Goal: Task Accomplishment & Management: Manage account settings

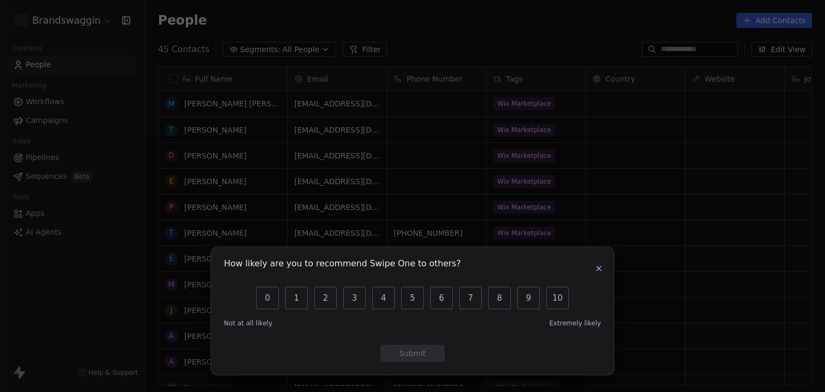
scroll to position [336, 672]
click at [595, 274] on button "button" at bounding box center [599, 268] width 13 height 13
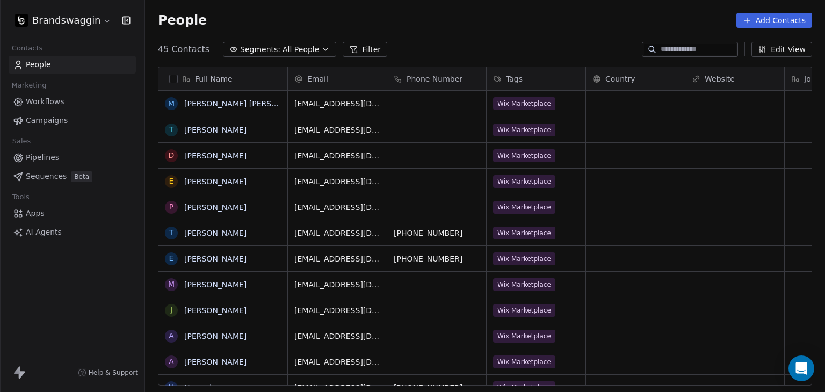
click at [100, 13] on html "Brandswaggin Contacts People Marketing Workflows Campaigns Sales Pipelines Sequ…" at bounding box center [412, 196] width 825 height 392
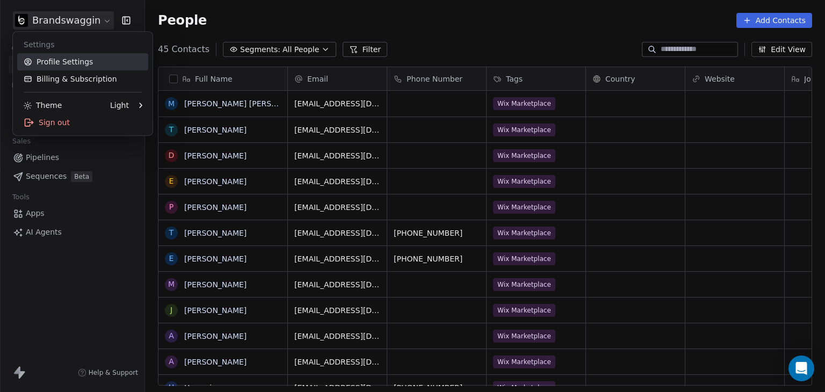
click at [88, 54] on link "Profile Settings" at bounding box center [82, 61] width 131 height 17
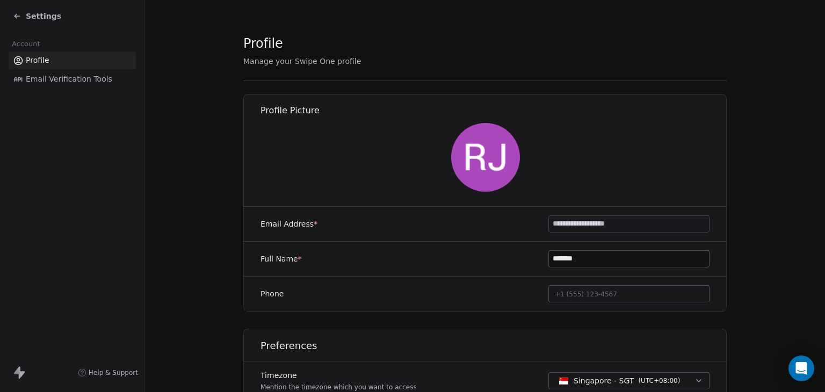
click at [64, 80] on span "Email Verification Tools" at bounding box center [69, 79] width 87 height 11
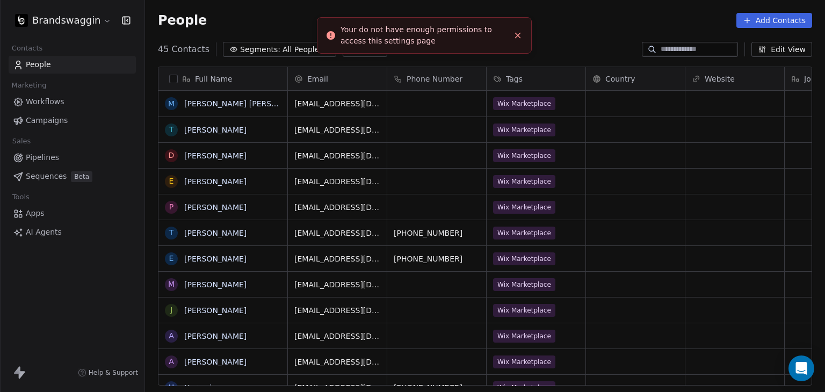
scroll to position [336, 672]
click at [95, 13] on html "Brandswaggin Contacts People Marketing Workflows Campaigns Sales Pipelines Sequ…" at bounding box center [412, 196] width 825 height 392
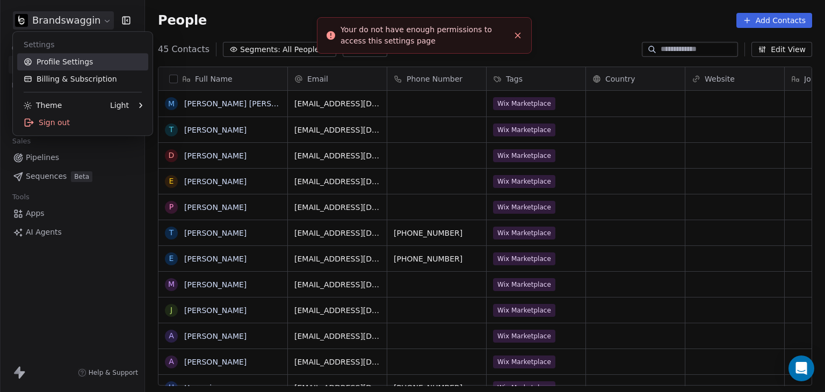
click at [66, 63] on link "Profile Settings" at bounding box center [82, 61] width 131 height 17
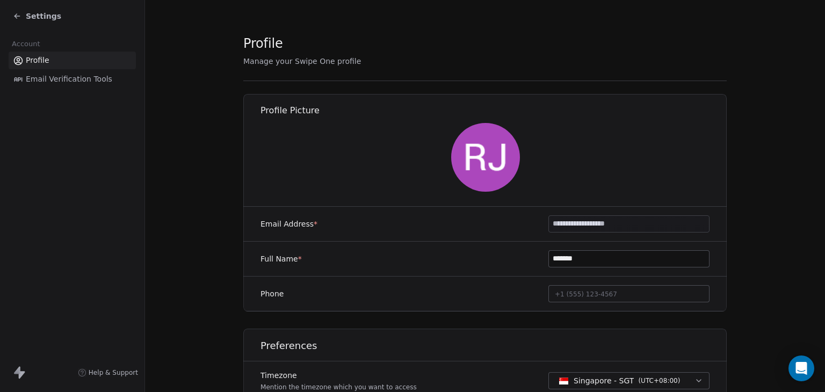
click at [46, 55] on span "Profile" at bounding box center [38, 60] width 24 height 11
click at [15, 14] on icon at bounding box center [17, 16] width 9 height 9
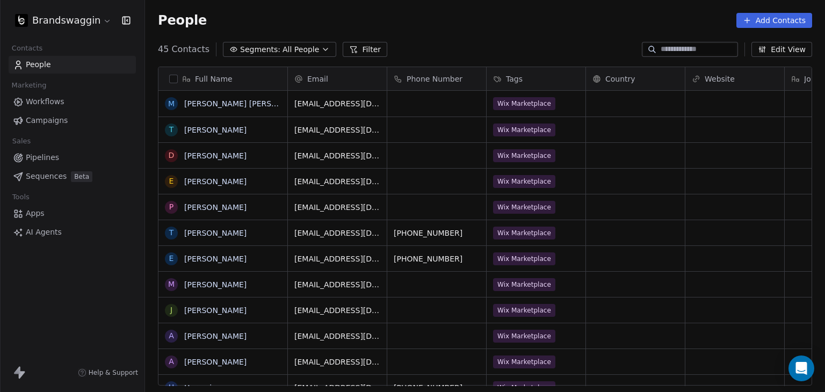
scroll to position [336, 672]
click at [97, 18] on html "Brandswaggin Contacts People Marketing Workflows Campaigns Sales Pipelines Sequ…" at bounding box center [412, 196] width 825 height 392
click at [74, 29] on body "Brandswaggin Contacts People Marketing Workflows Campaigns Sales Pipelines Sequ…" at bounding box center [412, 196] width 825 height 392
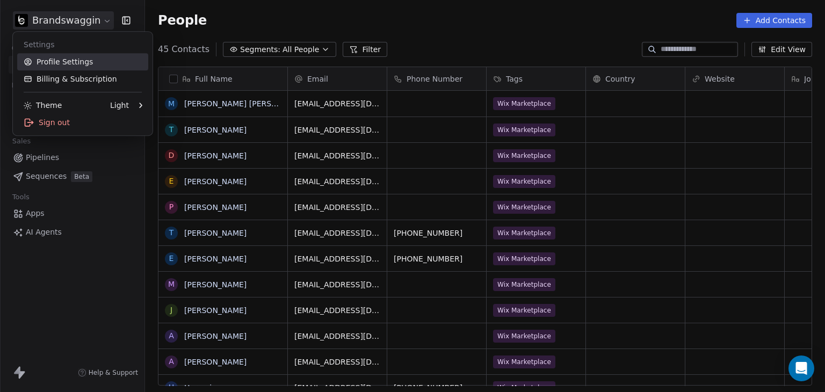
click at [71, 63] on link "Profile Settings" at bounding box center [82, 61] width 131 height 17
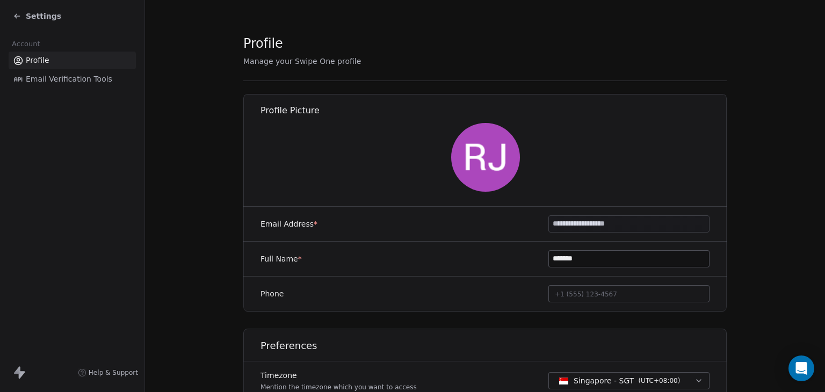
click at [58, 80] on span "Email Verification Tools" at bounding box center [69, 79] width 87 height 11
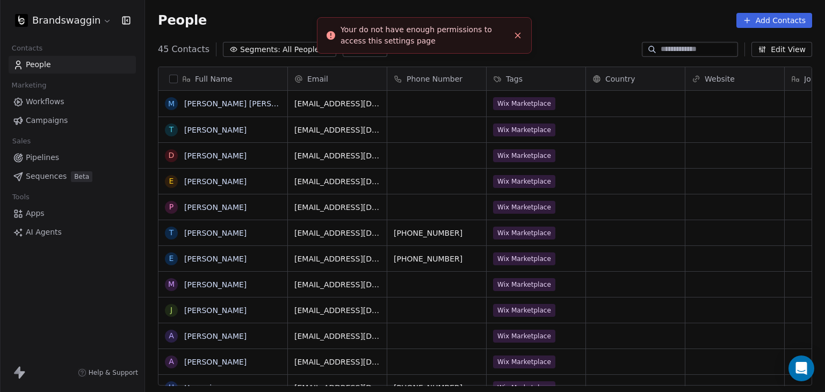
scroll to position [336, 672]
click at [80, 16] on html "Brandswaggin Contacts People Marketing Workflows Campaigns Sales Pipelines Sequ…" at bounding box center [412, 196] width 825 height 392
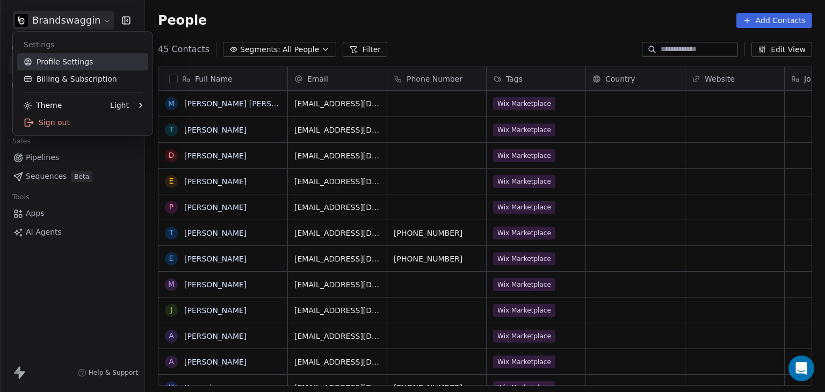
click at [70, 64] on link "Profile Settings" at bounding box center [82, 61] width 131 height 17
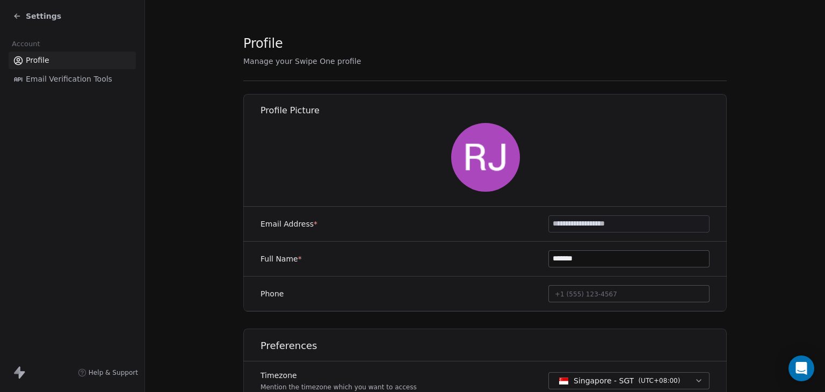
click at [32, 42] on span "Account" at bounding box center [26, 44] width 38 height 16
click at [19, 23] on div "Settings" at bounding box center [74, 16] width 123 height 15
click at [17, 14] on icon at bounding box center [16, 15] width 2 height 2
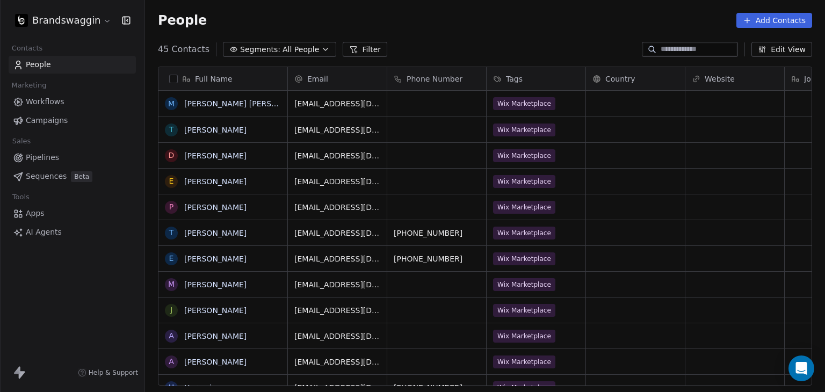
scroll to position [336, 672]
click at [54, 215] on link "Apps" at bounding box center [72, 214] width 127 height 18
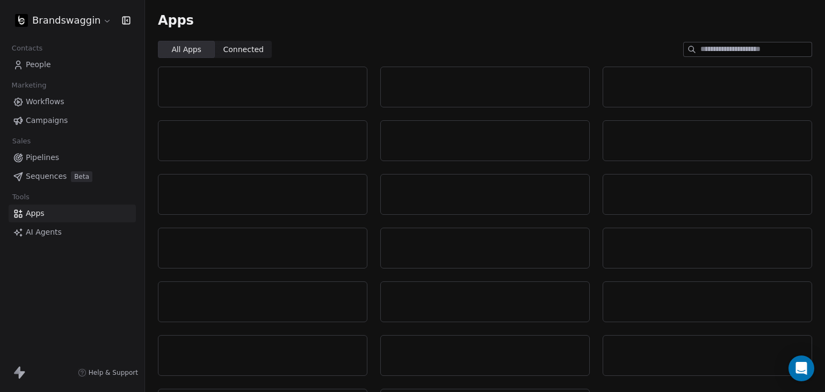
click at [61, 233] on link "AI Agents" at bounding box center [72, 233] width 127 height 18
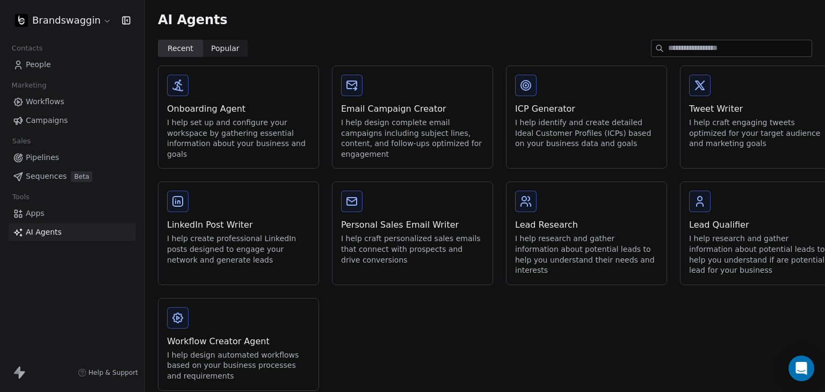
click at [57, 177] on span "Sequences" at bounding box center [46, 176] width 41 height 11
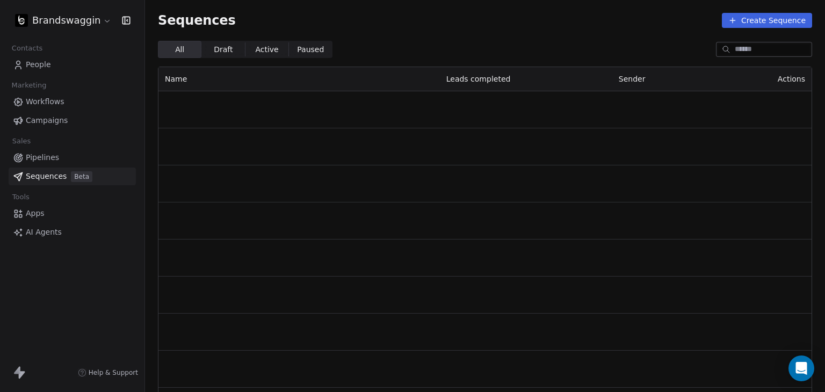
click at [49, 155] on span "Pipelines" at bounding box center [42, 157] width 33 height 11
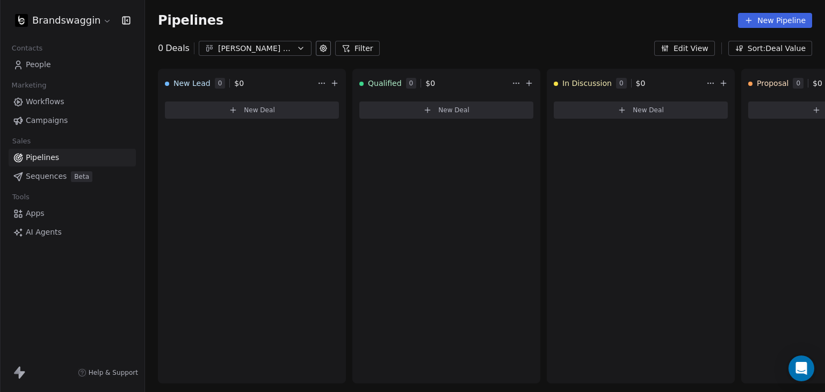
click at [48, 124] on span "Campaigns" at bounding box center [47, 120] width 42 height 11
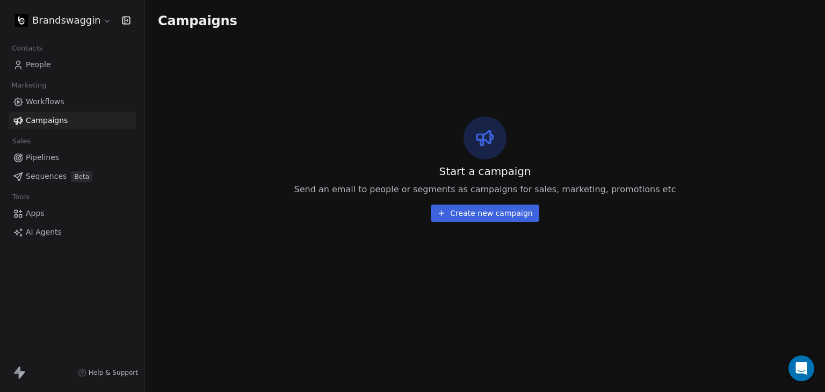
click at [61, 104] on span "Workflows" at bounding box center [45, 101] width 39 height 11
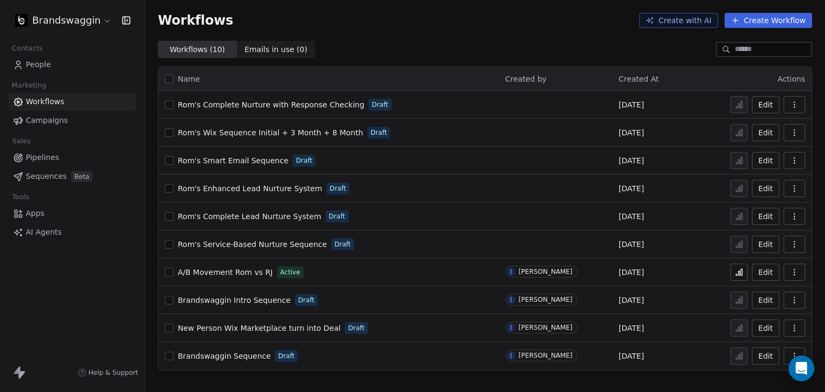
click at [266, 52] on span "Emails in use ( 0 )" at bounding box center [276, 49] width 63 height 11
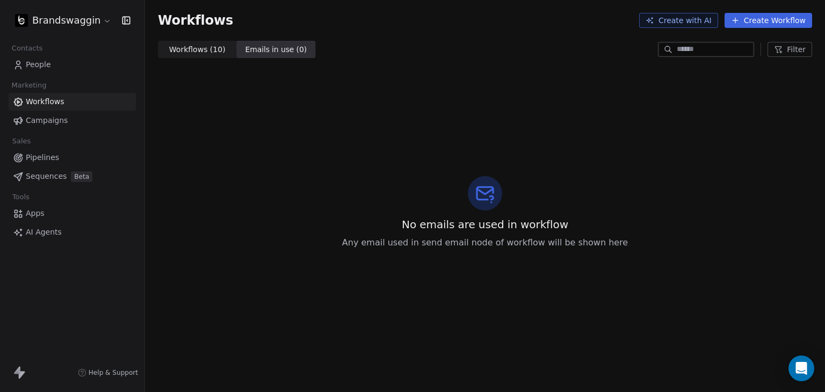
click at [215, 45] on span "Workflows ( 10 )" at bounding box center [197, 49] width 56 height 11
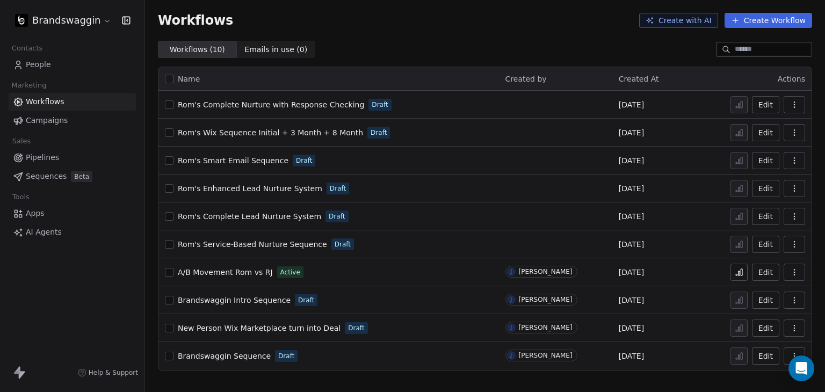
click at [57, 28] on html "Brandswaggin Contacts People Marketing Workflows Campaigns Sales Pipelines Sequ…" at bounding box center [412, 196] width 825 height 392
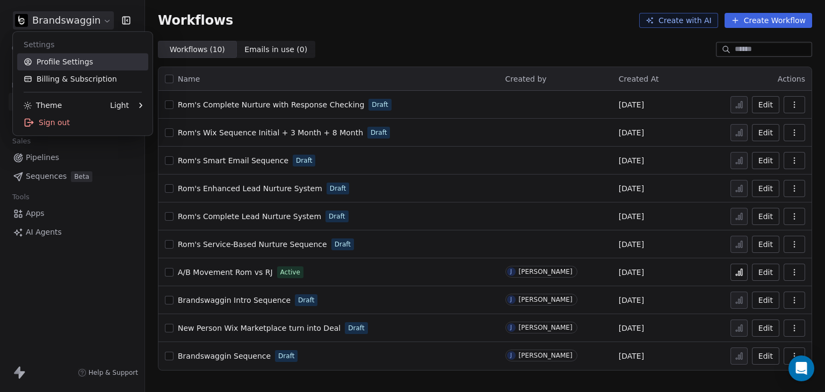
click at [67, 65] on link "Profile Settings" at bounding box center [82, 61] width 131 height 17
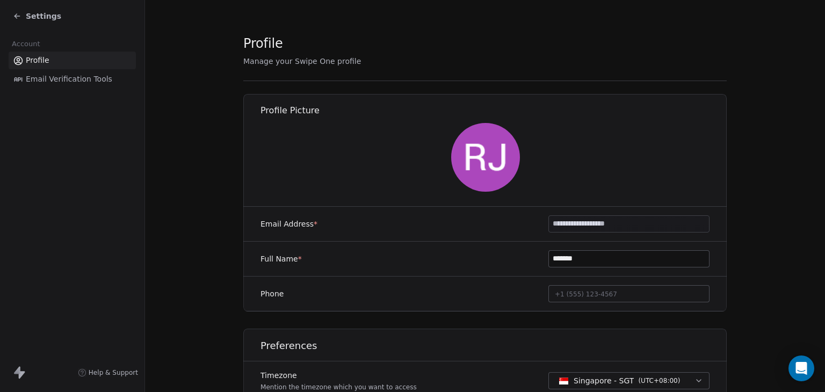
click at [49, 166] on div "Settings Account Profile Email Verification Tools Help & Support" at bounding box center [72, 196] width 145 height 392
click at [50, 155] on div "Settings Account Profile Email Verification Tools Help & Support" at bounding box center [72, 196] width 145 height 392
click at [49, 148] on div "Settings Account Profile Email Verification Tools Help & Support" at bounding box center [72, 196] width 145 height 392
click at [45, 150] on div "Settings Account Profile Email Verification Tools Help & Support" at bounding box center [72, 196] width 145 height 392
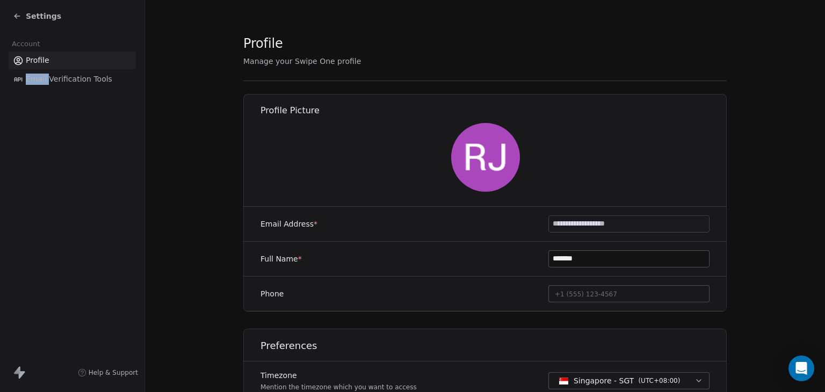
click at [36, 136] on div "Settings Account Profile Email Verification Tools Help & Support" at bounding box center [72, 196] width 145 height 392
click at [28, 119] on div "Settings Account Profile Email Verification Tools Help & Support" at bounding box center [72, 196] width 145 height 392
click at [28, 121] on div "Settings Account Profile Email Verification Tools Help & Support" at bounding box center [72, 196] width 145 height 392
drag, startPoint x: 65, startPoint y: 206, endPoint x: 60, endPoint y: 210, distance: 6.1
click at [62, 209] on div "Settings Account Profile Email Verification Tools Help & Support" at bounding box center [72, 196] width 145 height 392
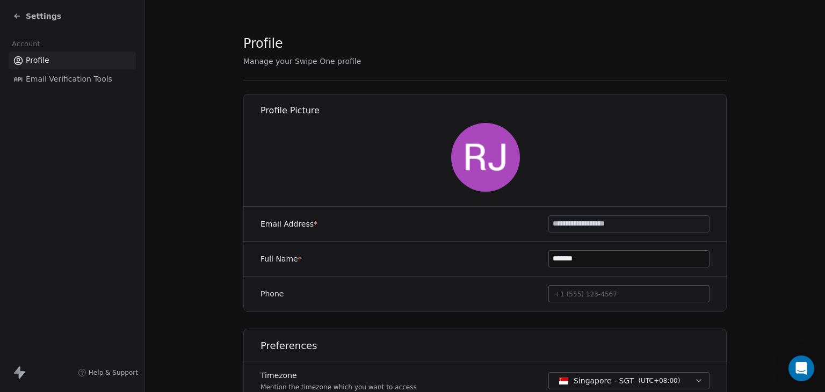
click at [62, 209] on div "Settings Account Profile Email Verification Tools Help & Support" at bounding box center [72, 196] width 145 height 392
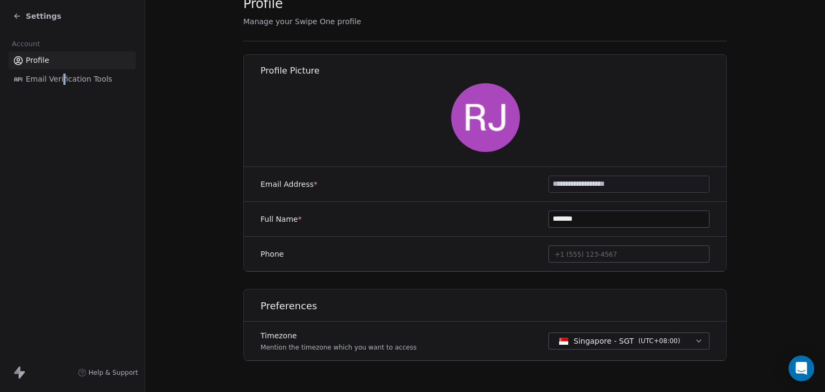
scroll to position [60, 0]
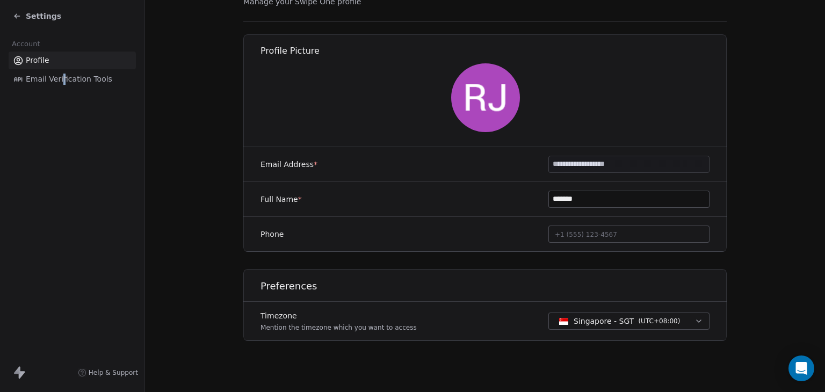
click at [663, 315] on span "Singapore - SGT ( UTC+08:00 )" at bounding box center [620, 321] width 130 height 12
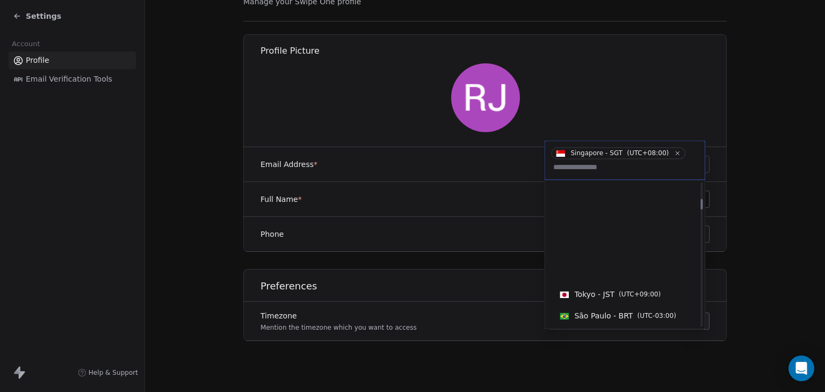
scroll to position [0, 0]
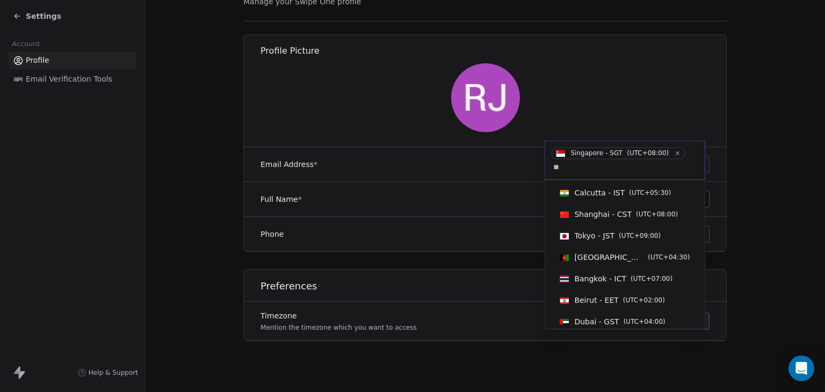
type input "*"
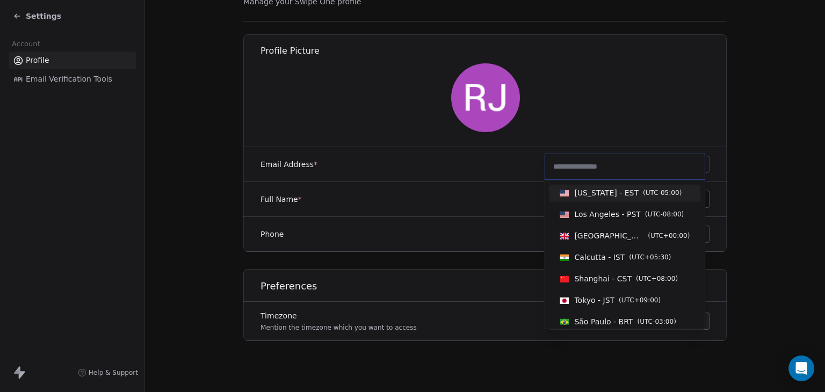
click at [622, 197] on span "New York - EST" at bounding box center [606, 193] width 64 height 11
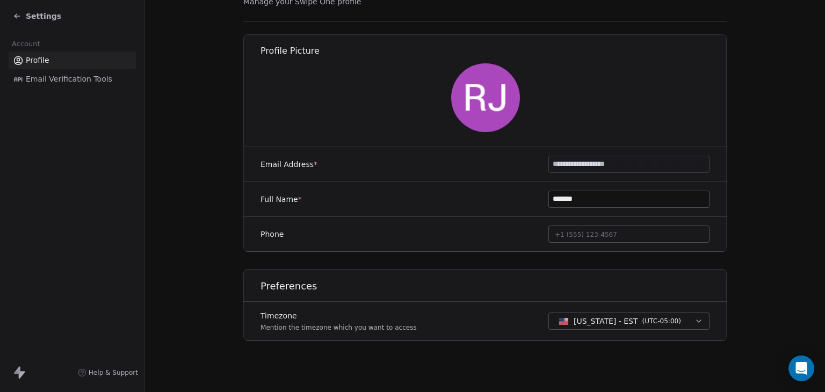
click at [607, 313] on button "New York - EST ( UTC-05:00 )" at bounding box center [629, 321] width 161 height 17
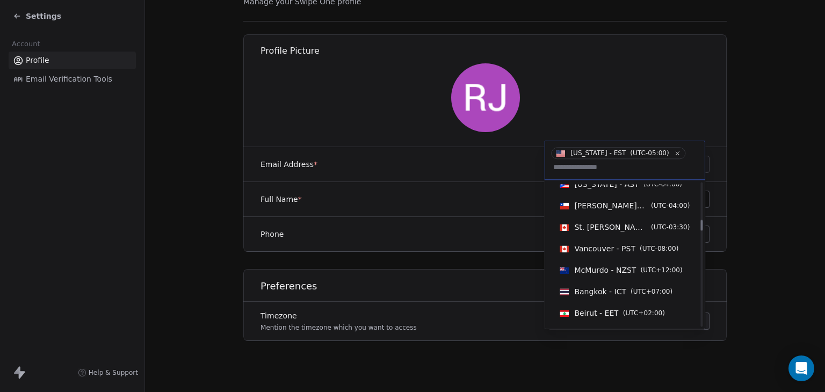
scroll to position [752, 0]
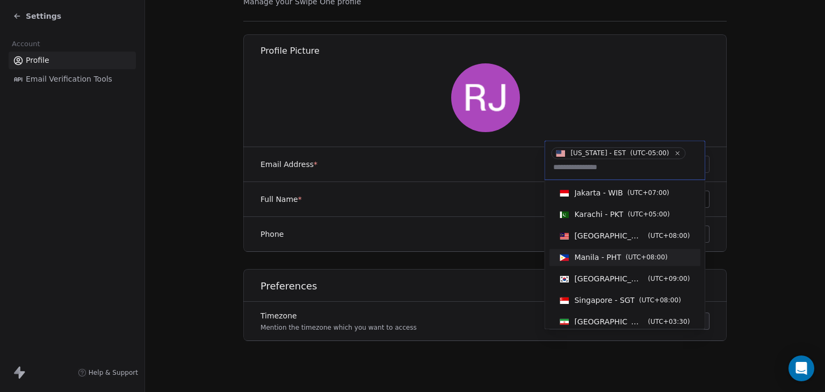
click at [634, 256] on span "( UTC+08:00 )" at bounding box center [647, 258] width 42 height 10
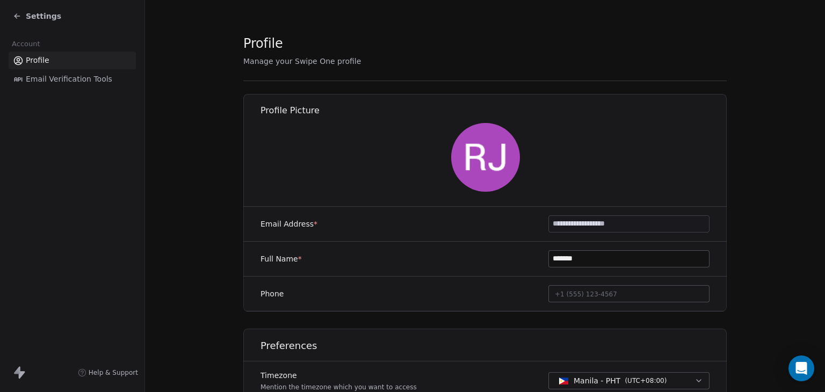
scroll to position [0, 0]
click at [297, 62] on span "Manage your Swipe One profile" at bounding box center [302, 61] width 118 height 9
click at [370, 59] on div "**********" at bounding box center [485, 226] width 484 height 384
click at [43, 16] on span "Settings" at bounding box center [43, 16] width 35 height 11
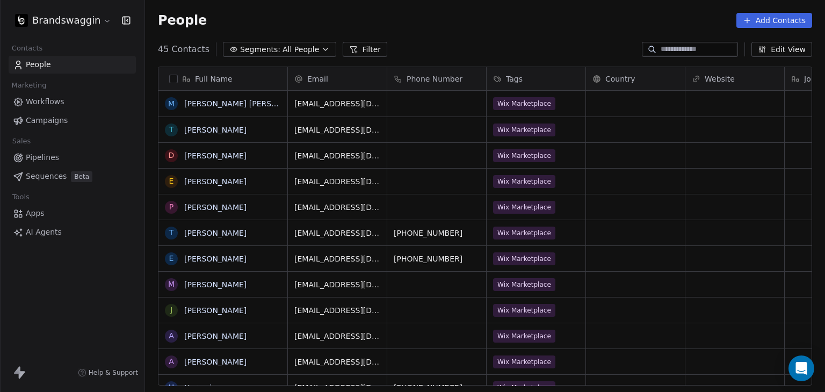
scroll to position [336, 672]
click at [128, 18] on icon "button" at bounding box center [126, 20] width 11 height 11
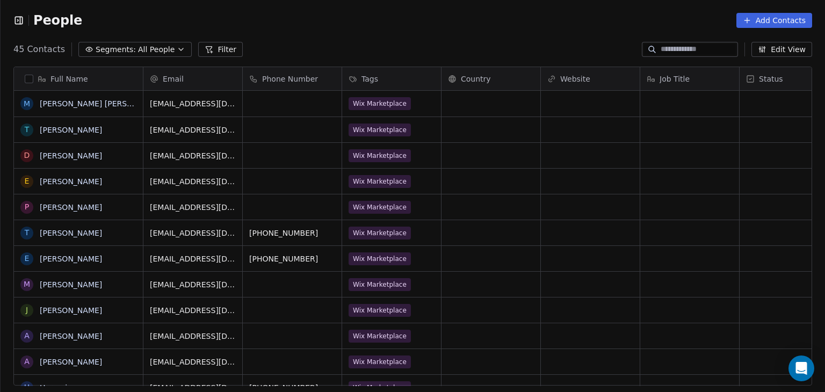
scroll to position [9, 9]
click at [17, 20] on icon "button" at bounding box center [18, 20] width 11 height 11
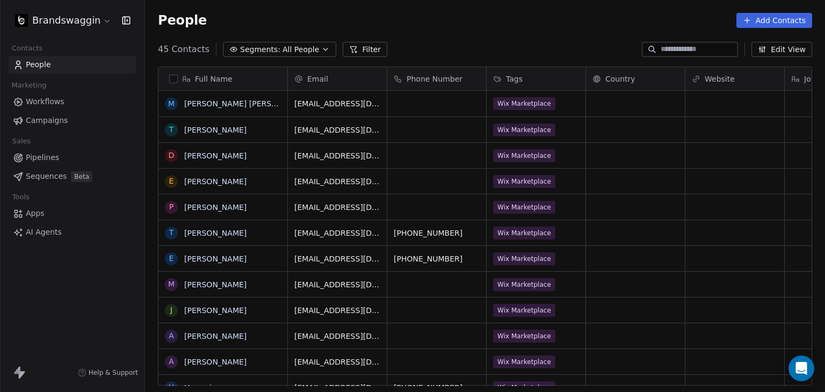
scroll to position [336, 672]
click at [104, 17] on html "Brandswaggin Contacts People Marketing Workflows Campaigns Sales Pipelines Sequ…" at bounding box center [412, 196] width 825 height 392
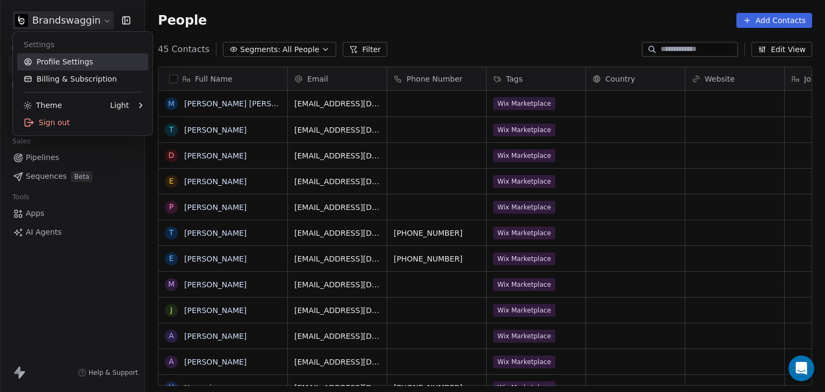
click at [80, 61] on link "Profile Settings" at bounding box center [82, 61] width 131 height 17
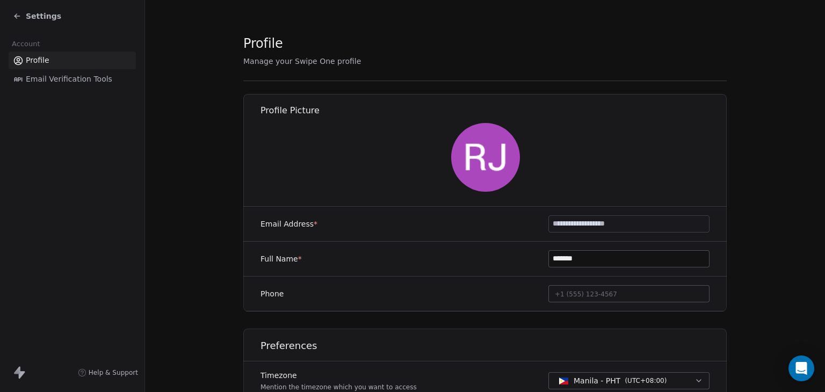
click at [21, 13] on div "Settings" at bounding box center [37, 16] width 48 height 11
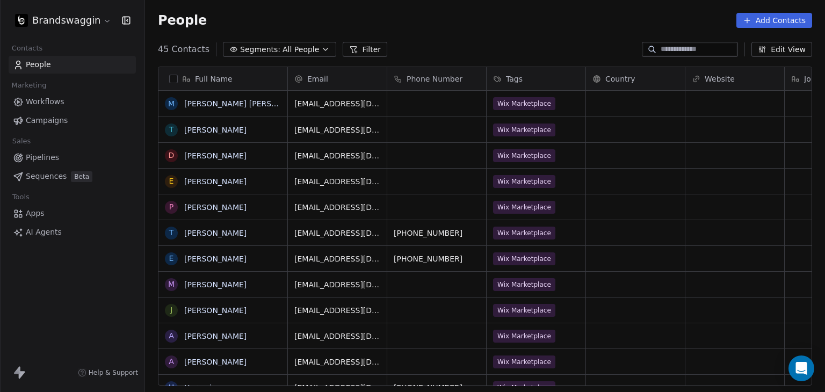
click at [37, 214] on span "Apps" at bounding box center [35, 213] width 19 height 11
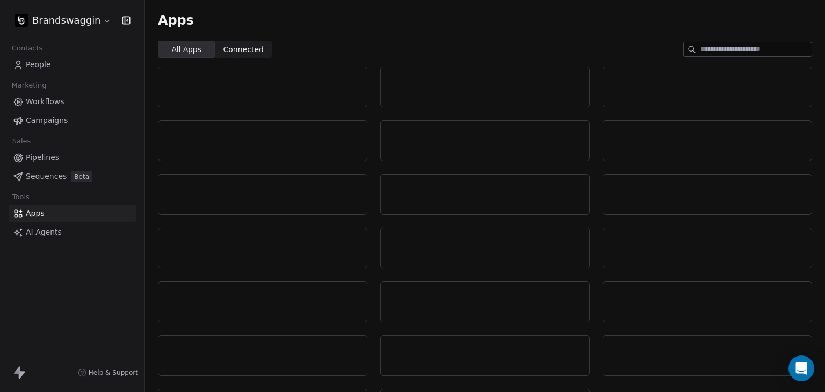
click at [91, 18] on html "Brandswaggin Contacts People Marketing Workflows Campaigns Sales Pipelines Sequ…" at bounding box center [412, 196] width 825 height 392
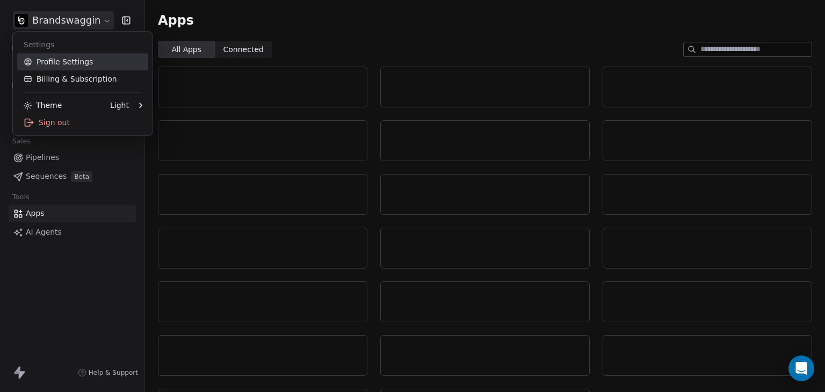
click at [88, 56] on link "Profile Settings" at bounding box center [82, 61] width 131 height 17
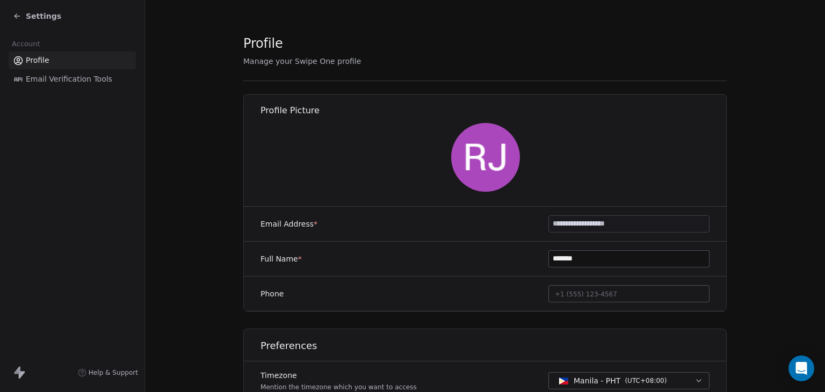
click at [58, 98] on div "Settings Account Profile Email Verification Tools Help & Support" at bounding box center [72, 196] width 145 height 392
click at [59, 97] on div "Settings Account Profile Email Verification Tools Help & Support" at bounding box center [72, 196] width 145 height 392
click at [59, 98] on div "Settings Account Profile Email Verification Tools Help & Support" at bounding box center [72, 196] width 145 height 392
click at [60, 99] on div "Settings Account Profile Email Verification Tools Help & Support" at bounding box center [72, 196] width 145 height 392
click at [21, 373] on icon at bounding box center [22, 375] width 6 height 8
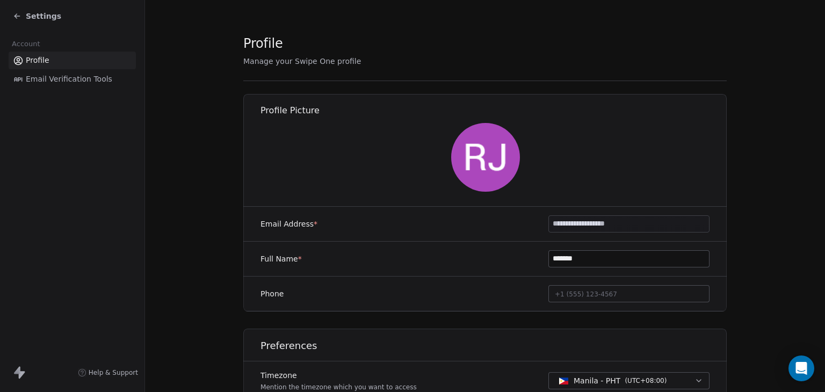
click at [30, 57] on span "Profile" at bounding box center [38, 60] width 24 height 11
click at [31, 58] on span "Profile" at bounding box center [38, 60] width 24 height 11
click at [32, 58] on span "Profile" at bounding box center [38, 60] width 24 height 11
click at [42, 16] on span "Settings" at bounding box center [43, 16] width 35 height 11
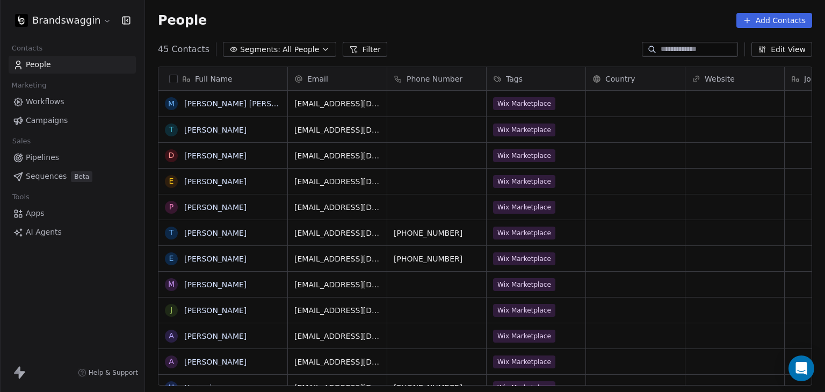
scroll to position [336, 672]
click at [27, 13] on html "Brandswaggin Contacts People Marketing Workflows Campaigns Sales Pipelines Sequ…" at bounding box center [412, 196] width 825 height 392
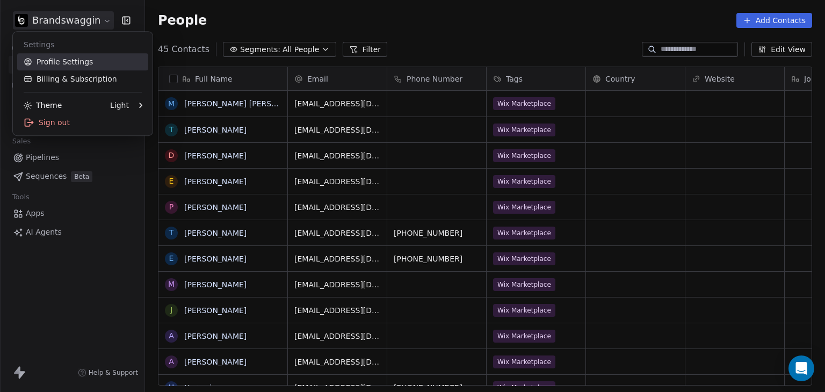
click at [63, 65] on link "Profile Settings" at bounding box center [82, 61] width 131 height 17
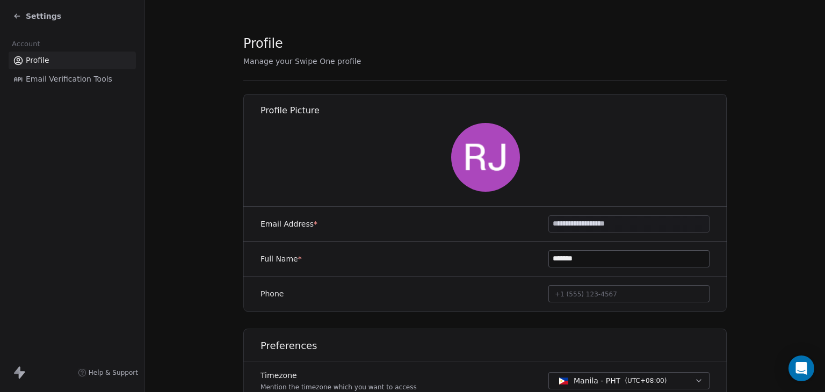
click at [13, 12] on icon at bounding box center [17, 16] width 9 height 9
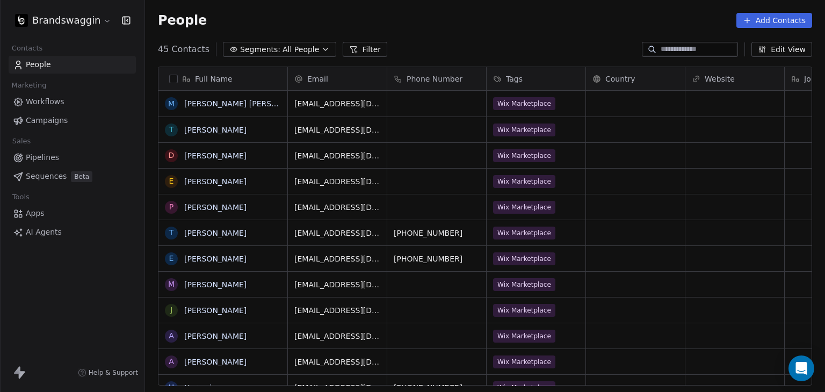
scroll to position [336, 672]
click at [95, 23] on html "Brandswaggin Contacts People Marketing Workflows Campaigns Sales Pipelines Sequ…" at bounding box center [412, 196] width 825 height 392
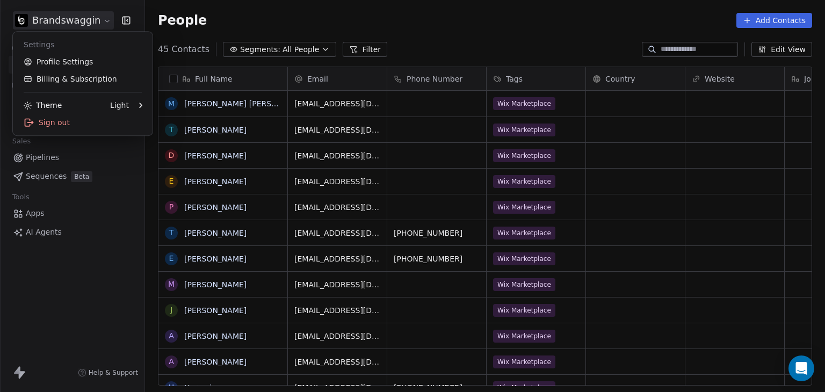
click at [690, 51] on html "Brandswaggin Contacts People Marketing Workflows Campaigns Sales Pipelines Sequ…" at bounding box center [412, 196] width 825 height 392
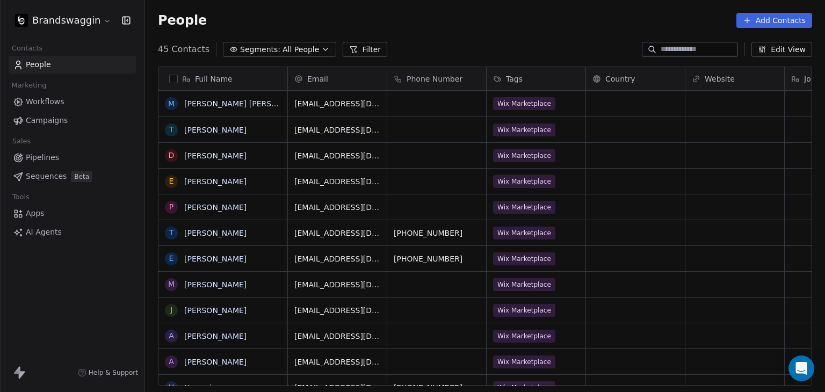
click at [82, 19] on html "Brandswaggin Contacts People Marketing Workflows Campaigns Sales Pipelines Sequ…" at bounding box center [412, 196] width 825 height 392
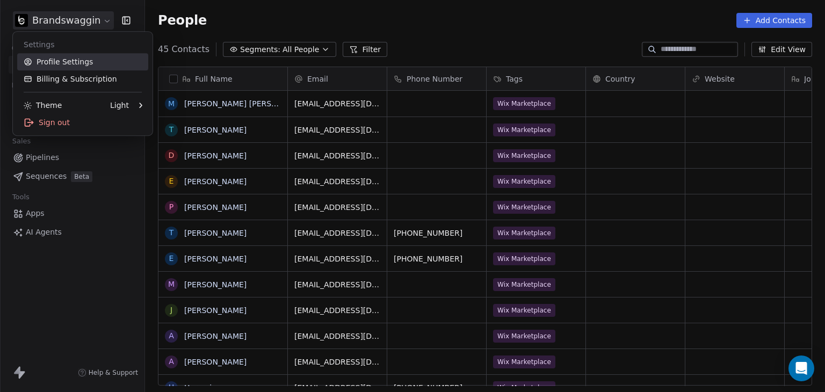
click at [69, 54] on link "Profile Settings" at bounding box center [82, 61] width 131 height 17
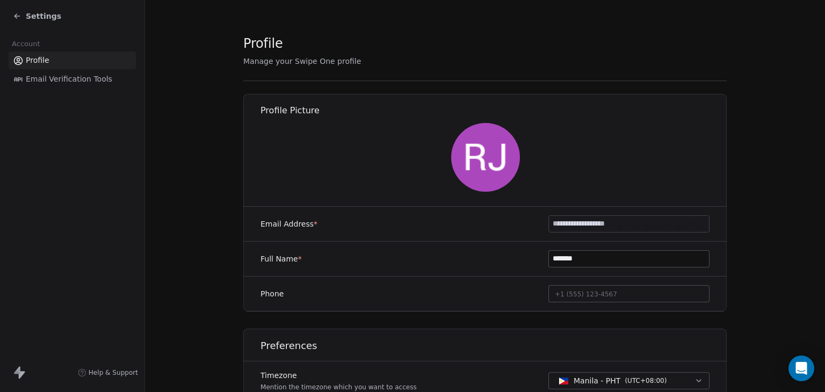
click at [107, 80] on link "Email Verification Tools" at bounding box center [72, 79] width 127 height 18
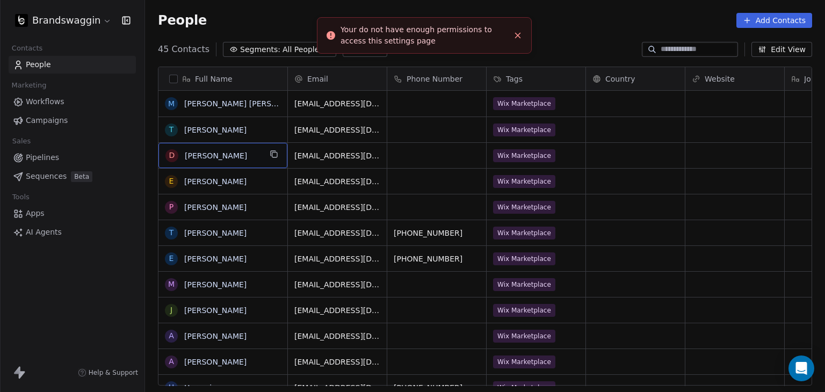
scroll to position [336, 672]
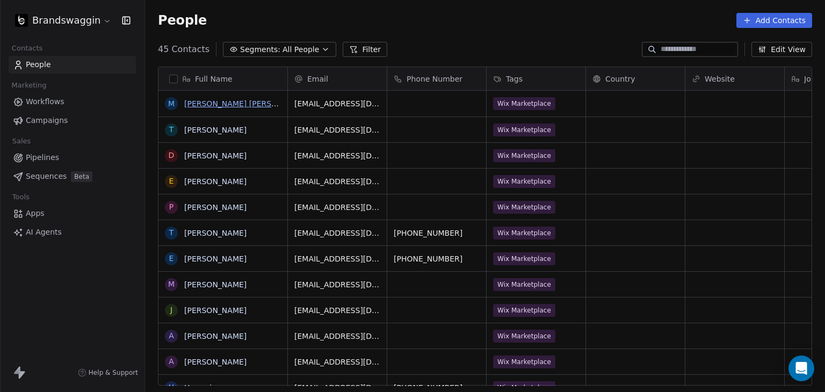
click at [224, 101] on link "[PERSON_NAME] [PERSON_NAME]" at bounding box center [247, 103] width 127 height 9
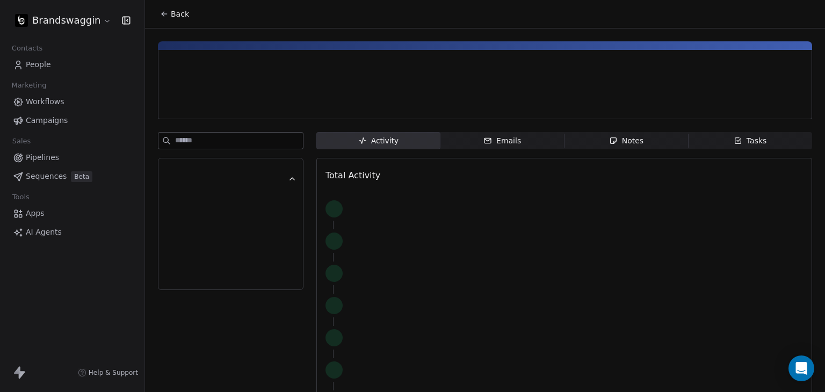
click at [224, 101] on div at bounding box center [281, 103] width 228 height 11
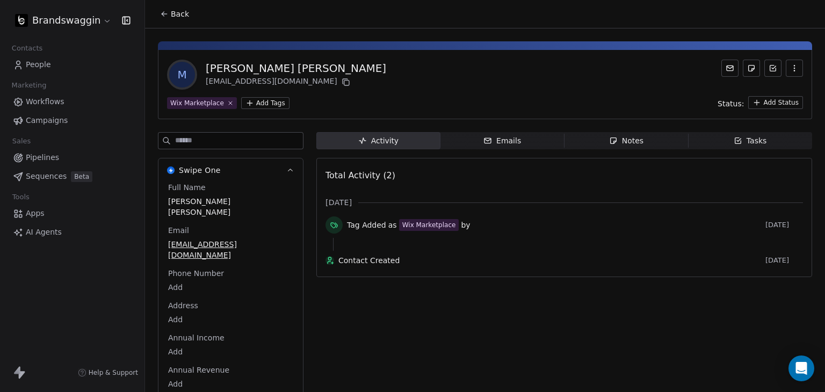
click at [36, 57] on link "People" at bounding box center [72, 65] width 127 height 18
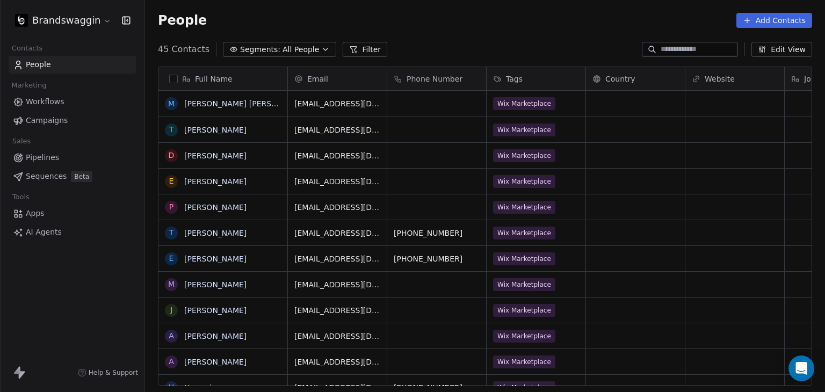
scroll to position [336, 672]
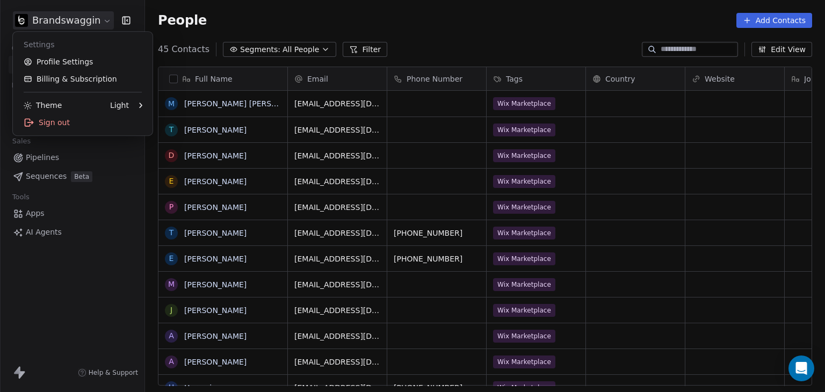
click at [85, 22] on html "Brandswaggin Contacts People Marketing Workflows Campaigns Sales Pipelines Sequ…" at bounding box center [412, 196] width 825 height 392
click at [98, 64] on link "Profile Settings" at bounding box center [82, 61] width 131 height 17
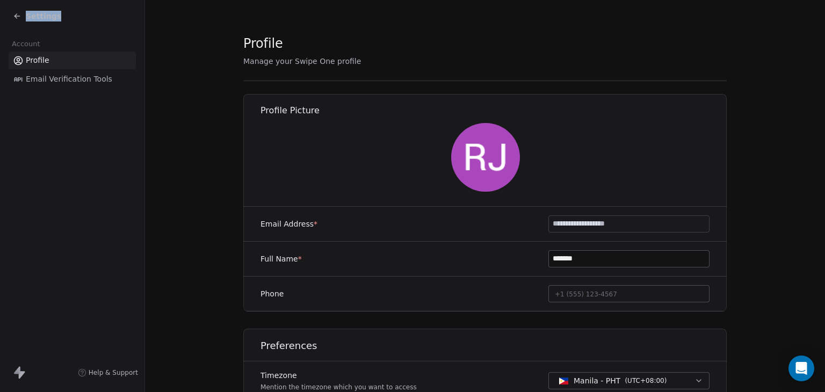
click at [11, 16] on div "Settings" at bounding box center [72, 16] width 145 height 32
click at [13, 16] on icon at bounding box center [17, 16] width 9 height 9
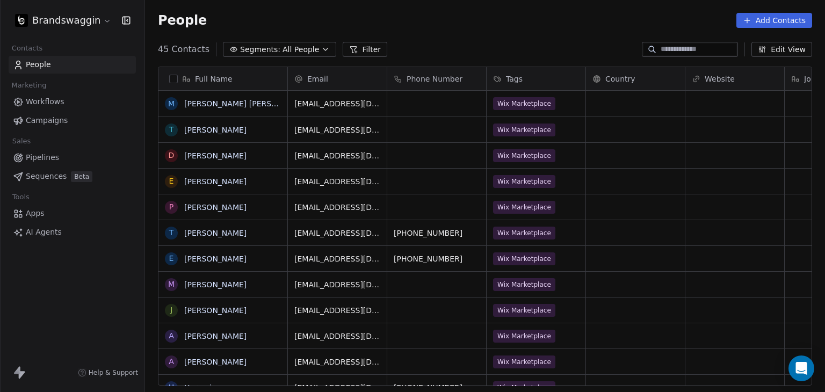
scroll to position [336, 672]
click at [25, 26] on html "Brandswaggin Contacts People Marketing Workflows Campaigns Sales Pipelines Sequ…" at bounding box center [412, 196] width 825 height 392
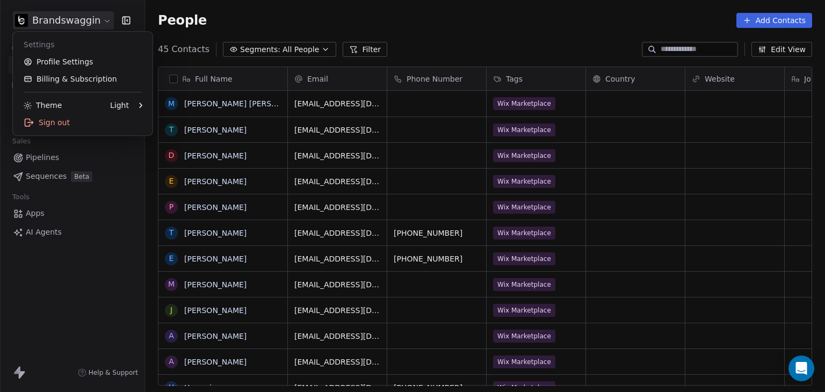
click at [25, 26] on html "Brandswaggin Contacts People Marketing Workflows Campaigns Sales Pipelines Sequ…" at bounding box center [412, 196] width 825 height 392
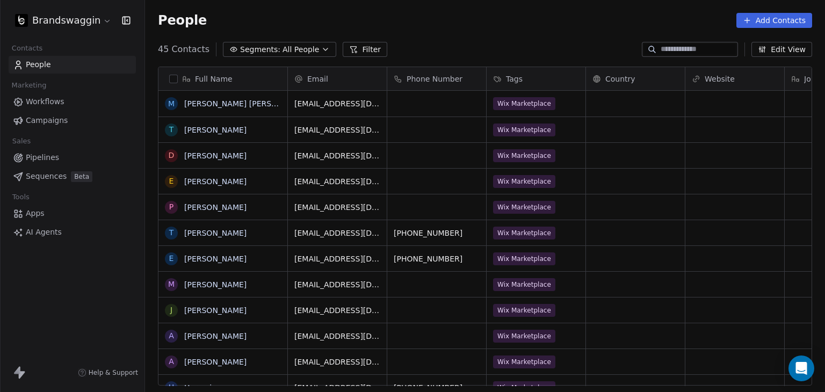
click at [71, 24] on html "Brandswaggin Contacts People Marketing Workflows Campaigns Sales Pipelines Sequ…" at bounding box center [412, 196] width 825 height 392
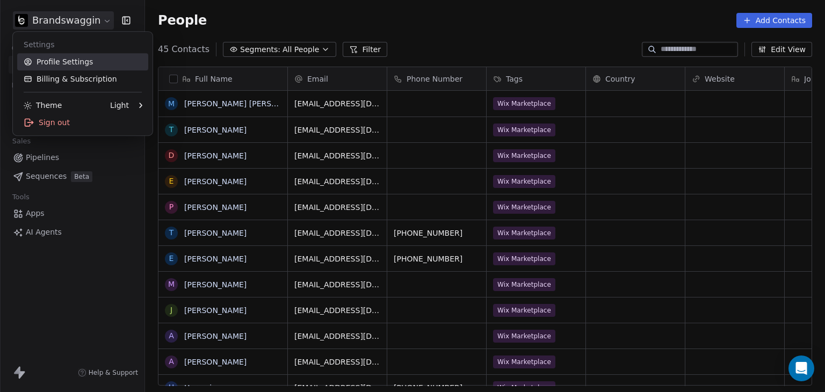
click at [39, 60] on link "Profile Settings" at bounding box center [82, 61] width 131 height 17
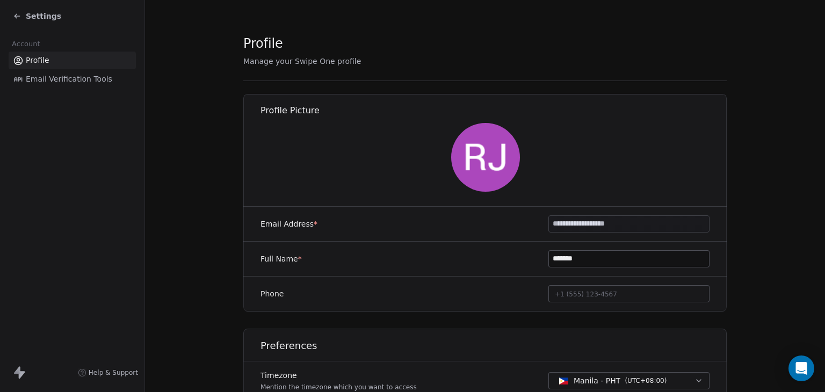
click at [20, 11] on div "Settings" at bounding box center [37, 16] width 48 height 11
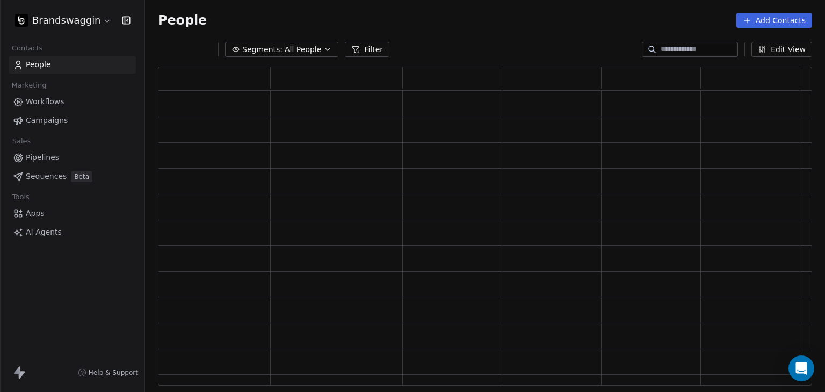
click at [1, 11] on div at bounding box center [0, 196] width 1 height 392
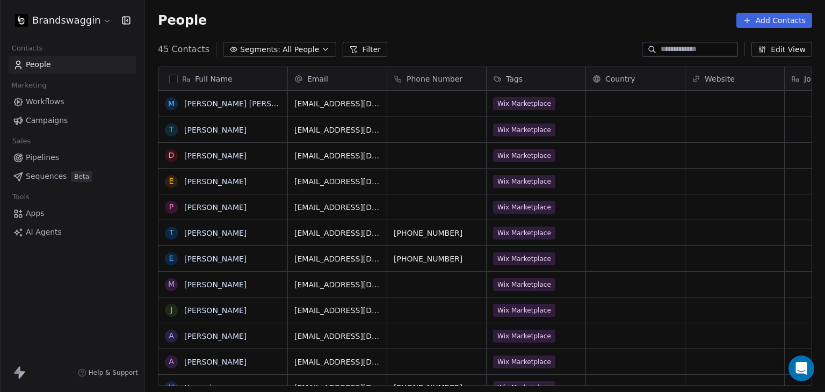
scroll to position [336, 672]
click at [49, 164] on link "Pipelines" at bounding box center [72, 158] width 127 height 18
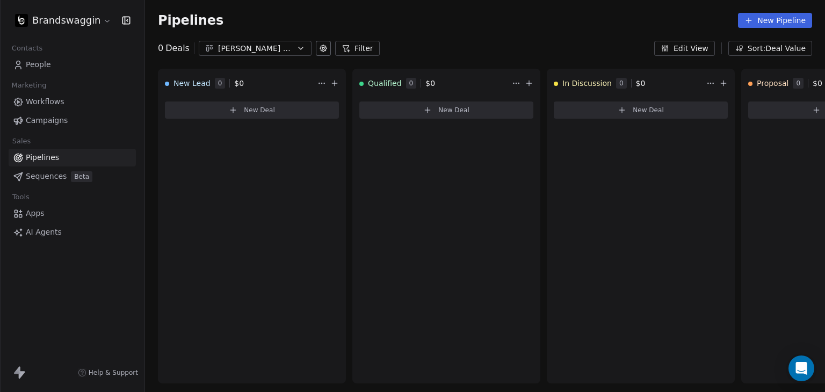
click at [47, 177] on span "Sequences" at bounding box center [46, 176] width 41 height 11
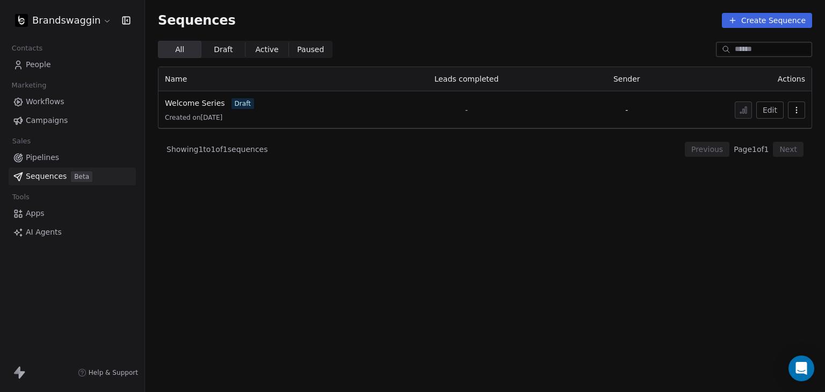
drag, startPoint x: 700, startPoint y: 125, endPoint x: 694, endPoint y: 127, distance: 6.3
click at [699, 125] on td "Edit" at bounding box center [748, 109] width 127 height 37
click at [669, 120] on td "-" at bounding box center [627, 109] width 115 height 37
click at [44, 61] on span "People" at bounding box center [38, 64] width 25 height 11
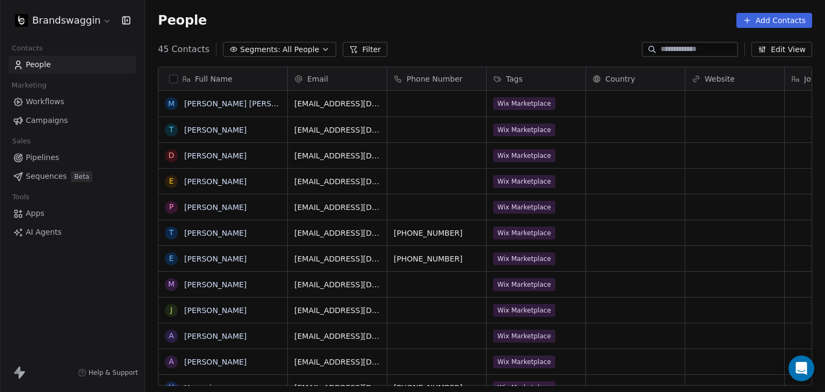
scroll to position [336, 672]
click at [26, 23] on html "Brandswaggin Contacts People Marketing Workflows Campaigns Sales Pipelines Sequ…" at bounding box center [412, 196] width 825 height 392
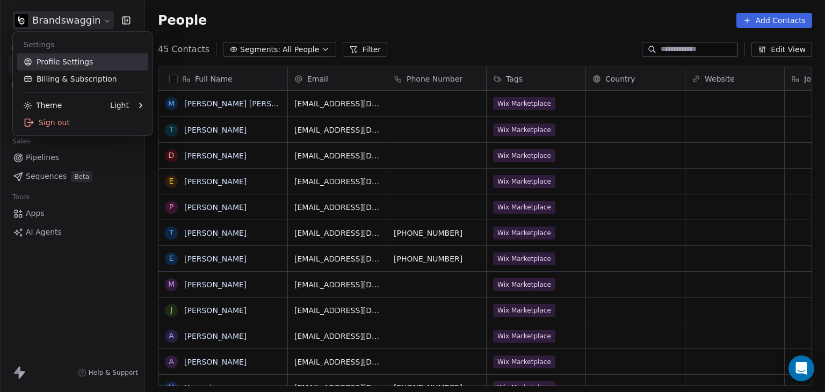
click at [42, 65] on link "Profile Settings" at bounding box center [82, 61] width 131 height 17
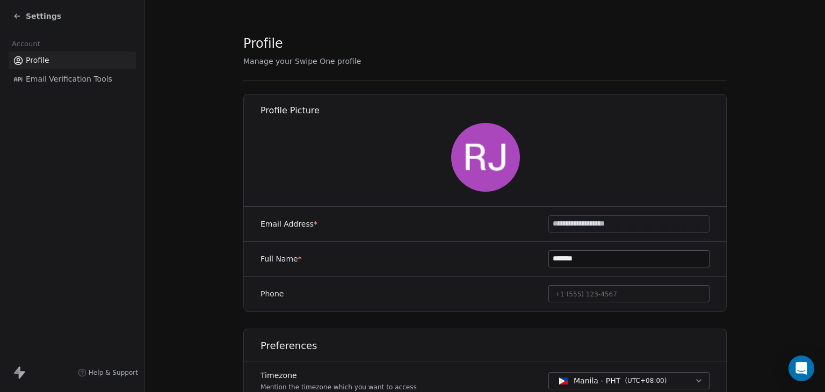
click at [20, 18] on icon at bounding box center [17, 16] width 9 height 9
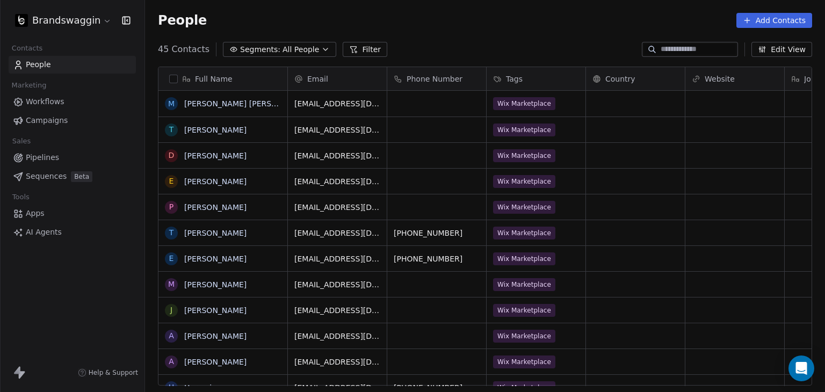
scroll to position [336, 672]
click at [104, 21] on html "Brandswaggin Contacts People Marketing Workflows Campaigns Sales Pipelines Sequ…" at bounding box center [412, 196] width 825 height 392
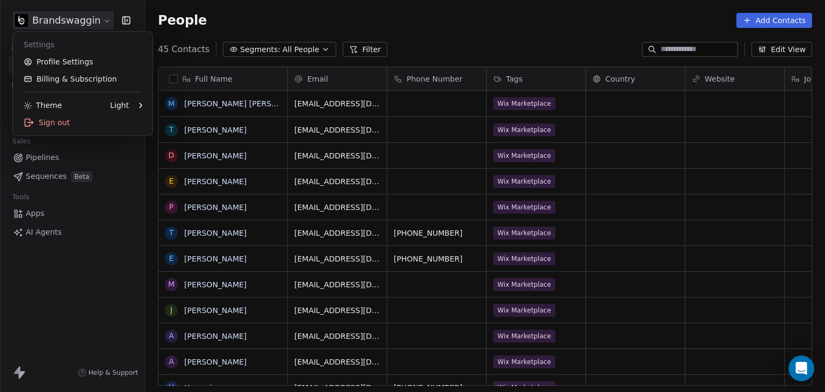
click at [104, 21] on html "Brandswaggin Contacts People Marketing Workflows Campaigns Sales Pipelines Sequ…" at bounding box center [412, 196] width 825 height 392
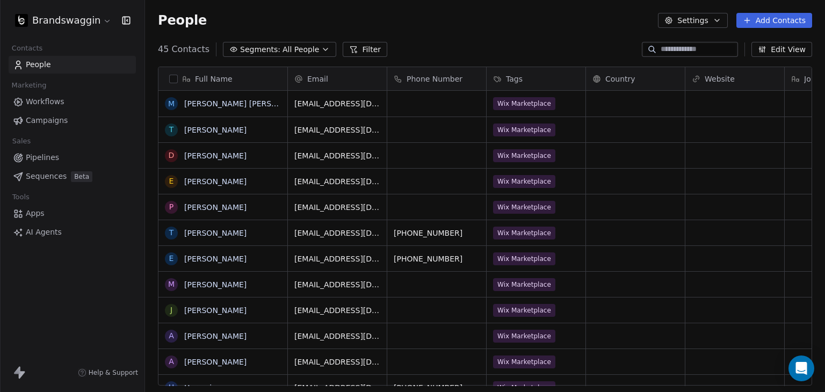
scroll to position [336, 672]
click at [76, 26] on html "Brandswaggin Contacts People Marketing Workflows Campaigns Sales Pipelines Sequ…" at bounding box center [412, 196] width 825 height 392
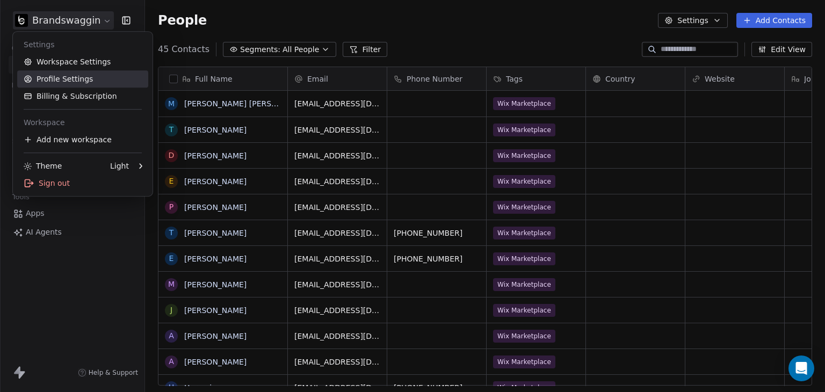
click at [63, 83] on link "Profile Settings" at bounding box center [82, 78] width 131 height 17
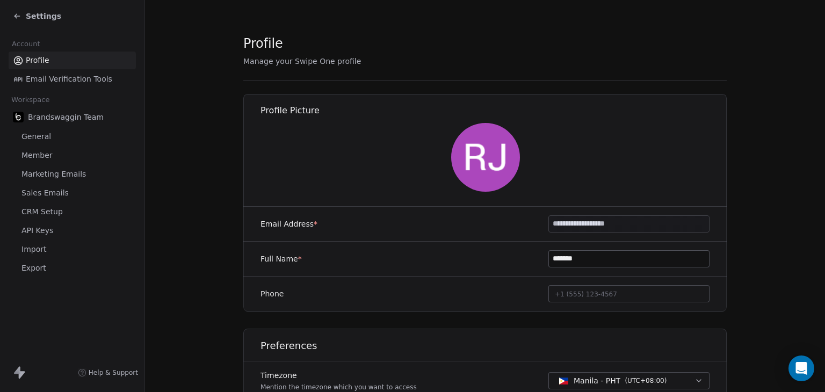
click at [51, 198] on span "Sales Emails" at bounding box center [44, 193] width 47 height 11
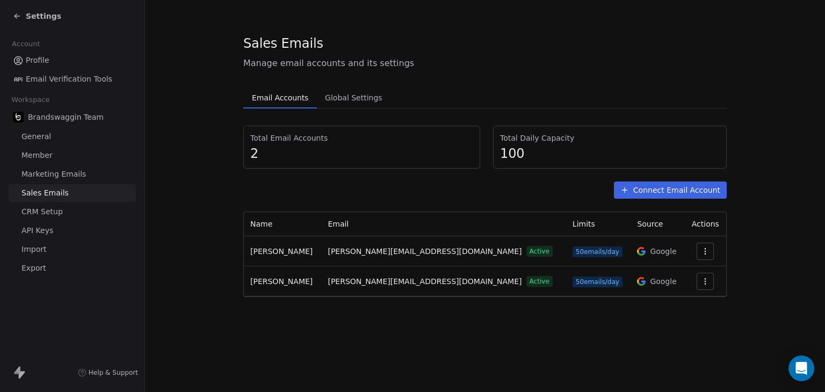
click at [653, 192] on button "Connect Email Account" at bounding box center [670, 190] width 113 height 17
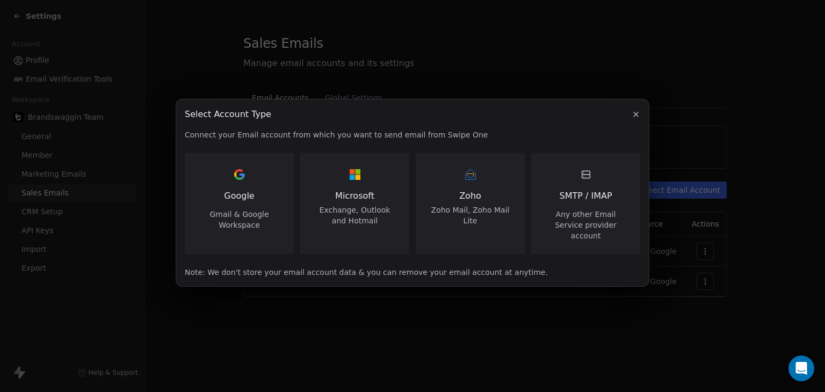
click at [236, 203] on span "Google" at bounding box center [239, 196] width 30 height 13
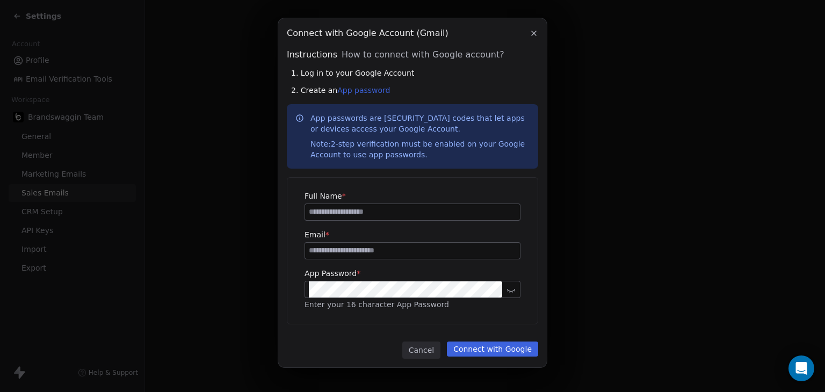
click at [499, 350] on button "Connect with Google" at bounding box center [492, 349] width 91 height 15
click at [355, 221] on div "Full Name * Email * App Password * Enter your 16 character App Password" at bounding box center [413, 251] width 216 height 120
click at [357, 213] on input at bounding box center [412, 212] width 215 height 16
type input "**********"
click at [393, 255] on input at bounding box center [412, 251] width 215 height 16
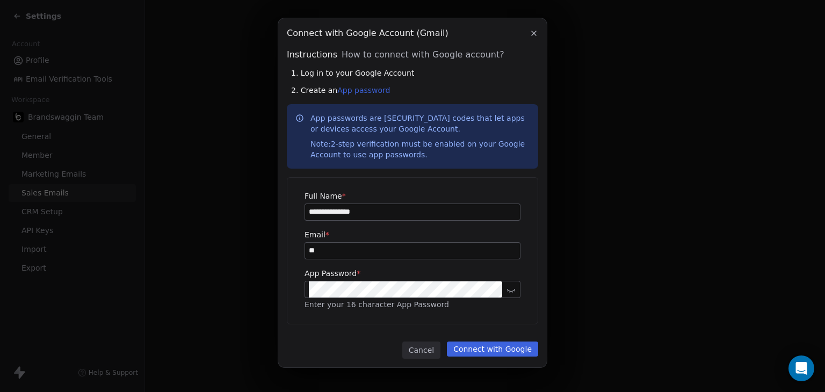
drag, startPoint x: 319, startPoint y: 247, endPoint x: 204, endPoint y: 236, distance: 116.0
click at [203, 238] on div "**********" at bounding box center [412, 196] width 825 height 390
paste input "**********"
type input "**********"
click at [509, 293] on button at bounding box center [511, 289] width 13 height 13
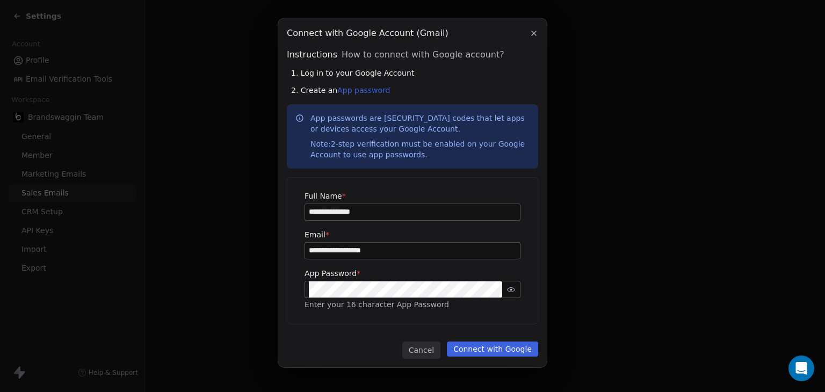
click at [512, 293] on button at bounding box center [511, 289] width 13 height 13
click at [494, 349] on button "Connect with Google" at bounding box center [492, 349] width 91 height 15
click at [508, 290] on icon at bounding box center [511, 291] width 8 height 4
click at [509, 290] on icon at bounding box center [511, 290] width 8 height 8
click at [233, 272] on div "**********" at bounding box center [412, 196] width 825 height 390
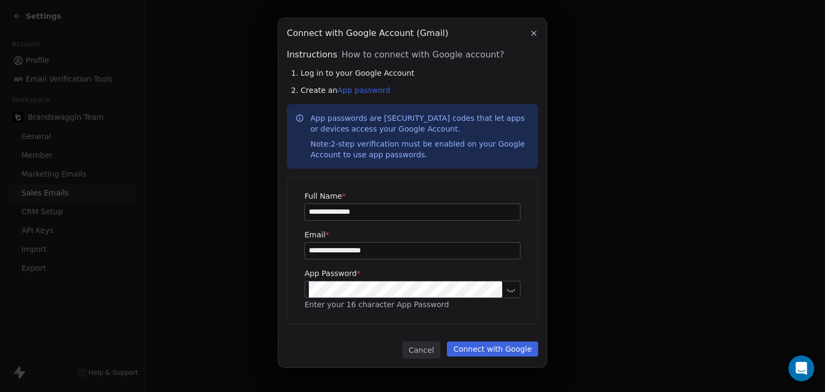
click at [486, 351] on button "Connect with Google" at bounding box center [492, 349] width 91 height 15
click at [358, 94] on link "App password" at bounding box center [363, 90] width 53 height 9
click at [348, 86] on link "App password" at bounding box center [363, 90] width 53 height 9
click at [504, 354] on button "Connect with Google" at bounding box center [492, 349] width 91 height 15
click at [505, 295] on button at bounding box center [511, 289] width 13 height 13
